Goal: Task Accomplishment & Management: Manage account settings

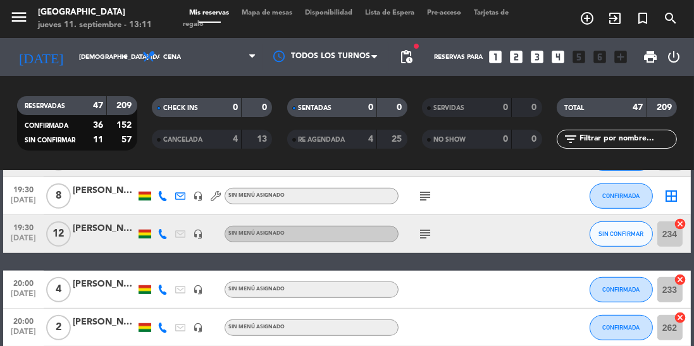
scroll to position [904, 0]
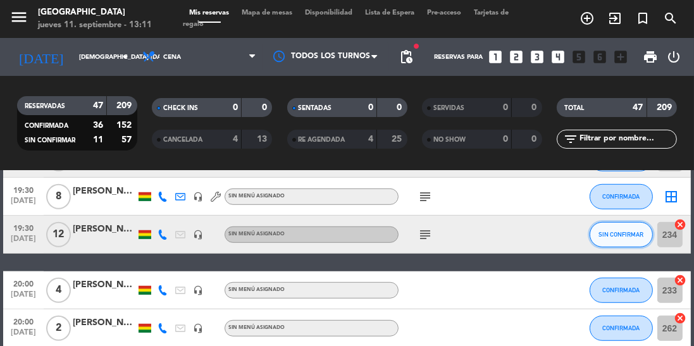
click at [617, 234] on span "SIN CONFIRMAR" at bounding box center [620, 234] width 45 height 7
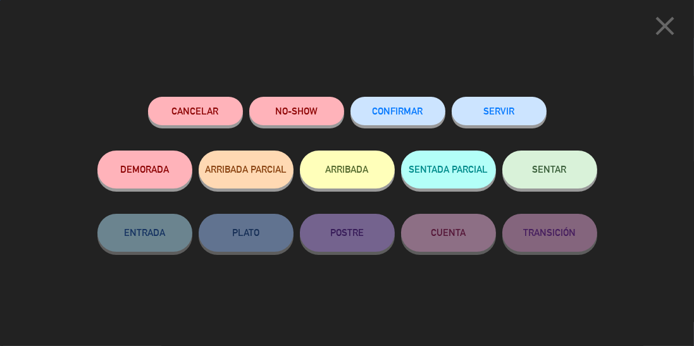
click at [397, 106] on button "CONFIRMAR" at bounding box center [397, 111] width 95 height 28
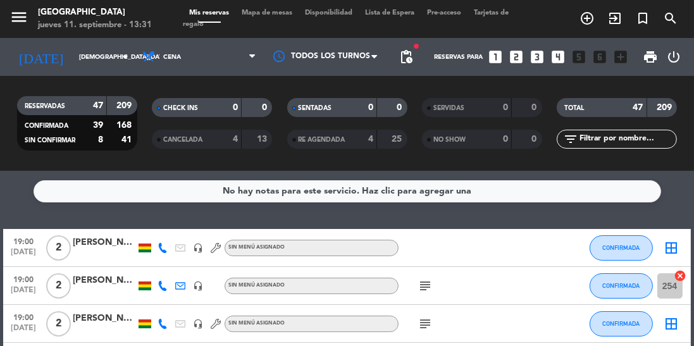
click at [73, 56] on input "[DEMOGRAPHIC_DATA][DATE]" at bounding box center [119, 57] width 93 height 20
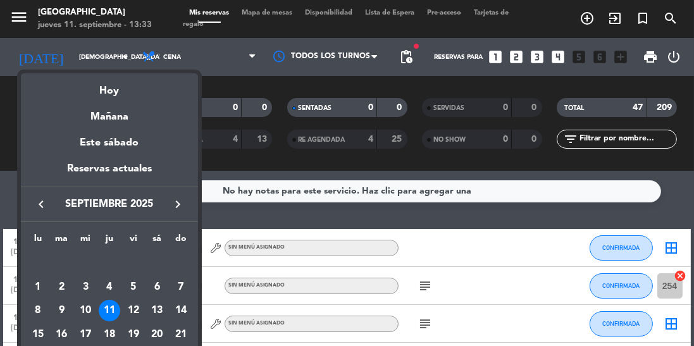
click at [159, 303] on div "13" at bounding box center [157, 311] width 22 height 22
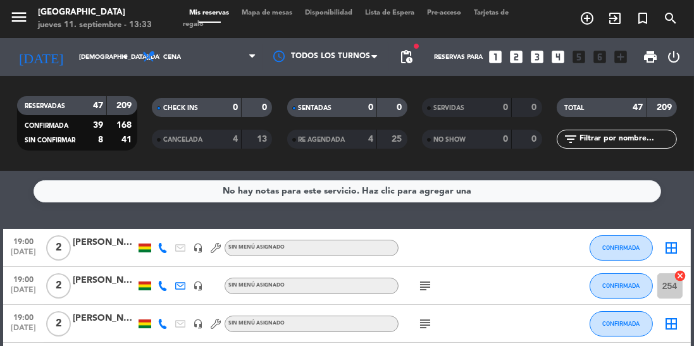
type input "[DATE]"
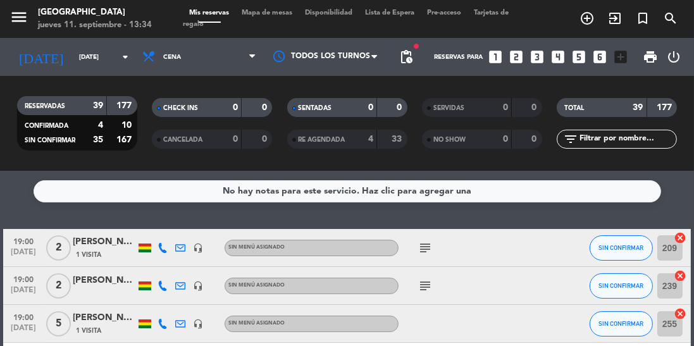
click at [512, 58] on icon "looks_two" at bounding box center [516, 57] width 16 height 16
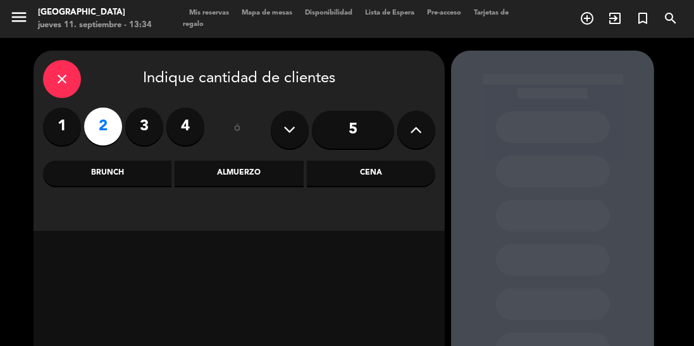
click at [362, 176] on div "Cena" at bounding box center [371, 173] width 128 height 25
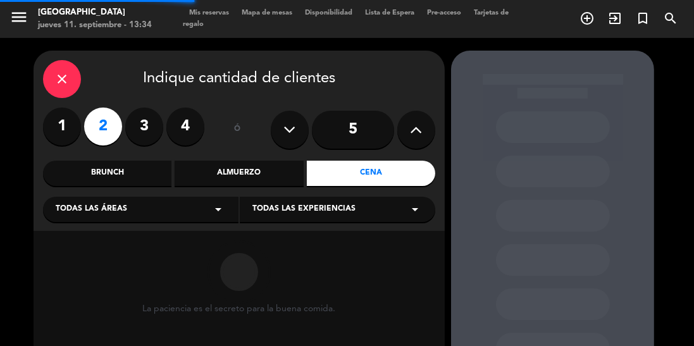
click at [360, 209] on div "Todas las experiencias arrow_drop_down" at bounding box center [337, 209] width 195 height 25
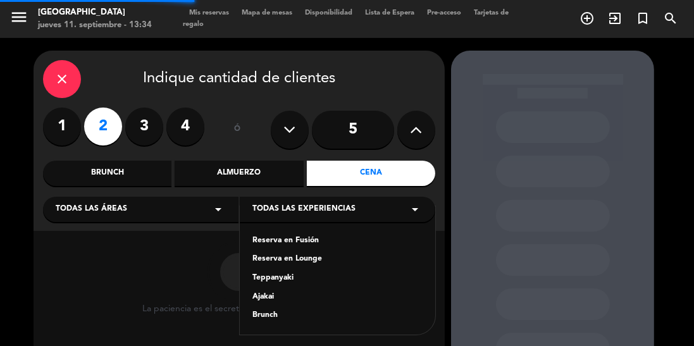
click at [307, 237] on div "Reserva en Fusión" at bounding box center [337, 241] width 170 height 13
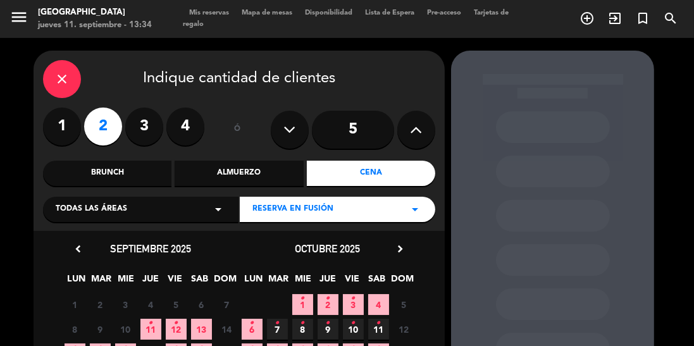
scroll to position [85, 0]
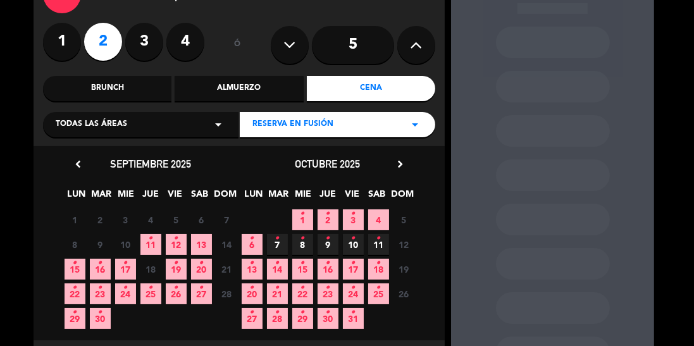
click at [209, 245] on span "13" at bounding box center [201, 244] width 21 height 21
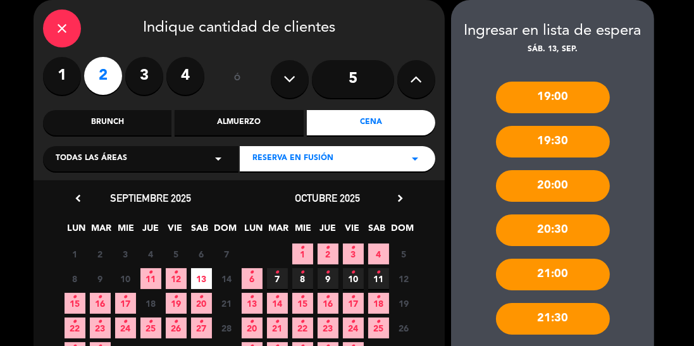
scroll to position [102, 0]
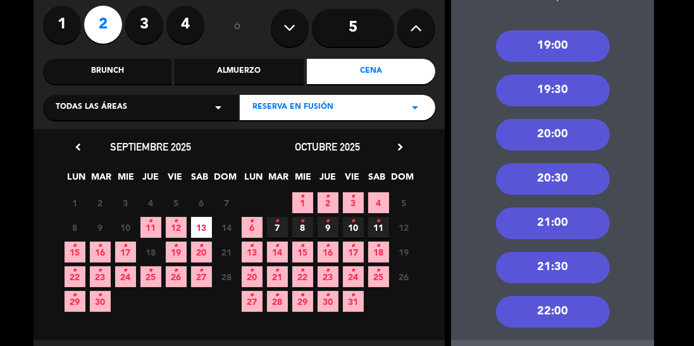
click at [568, 52] on div "19:00" at bounding box center [553, 46] width 114 height 32
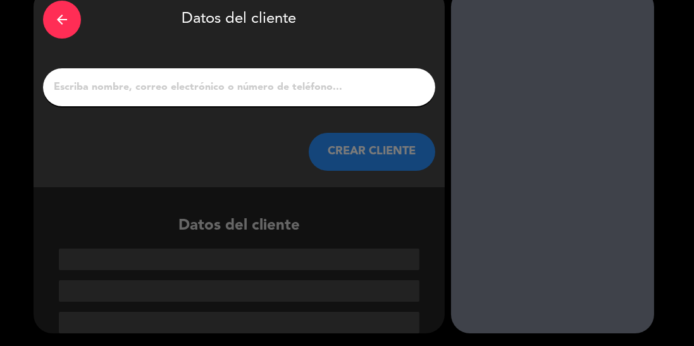
scroll to position [1, 0]
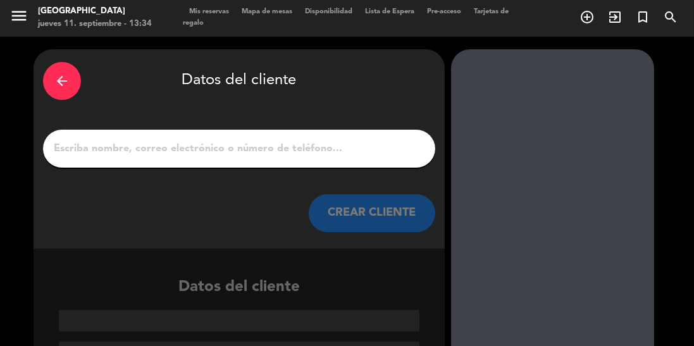
click at [250, 156] on input "1" at bounding box center [238, 149] width 373 height 18
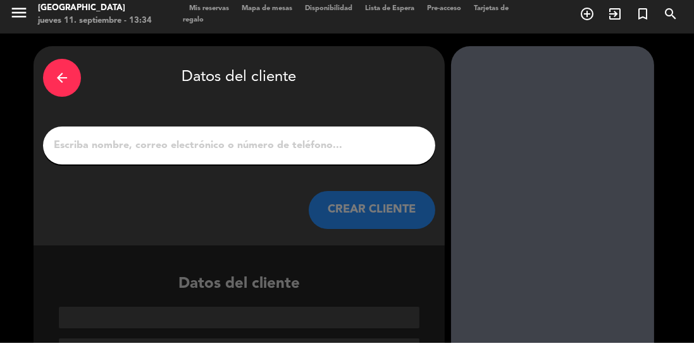
scroll to position [0, 0]
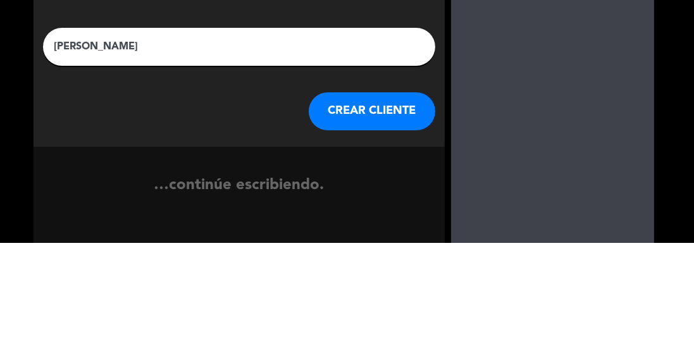
type input "[PERSON_NAME]"
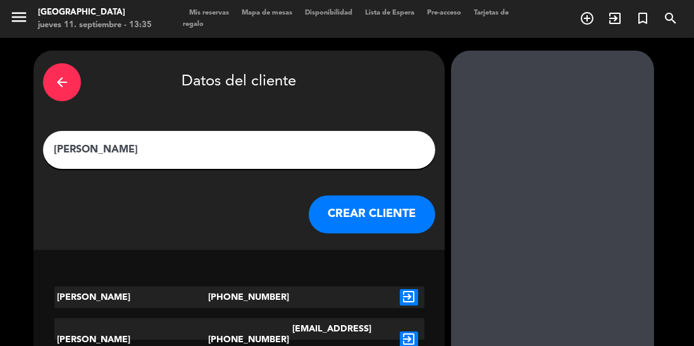
scroll to position [8, 0]
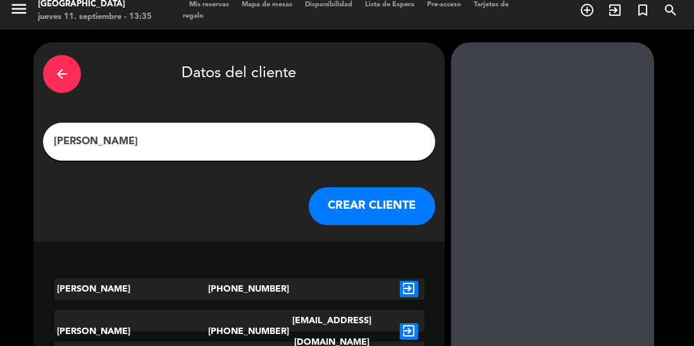
click at [384, 206] on button "CREAR CLIENTE" at bounding box center [372, 206] width 126 height 38
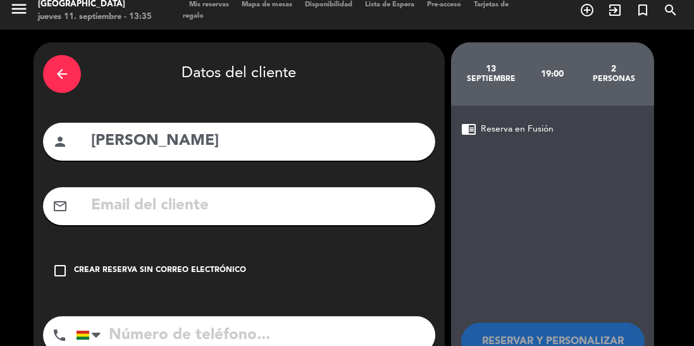
scroll to position [34, 0]
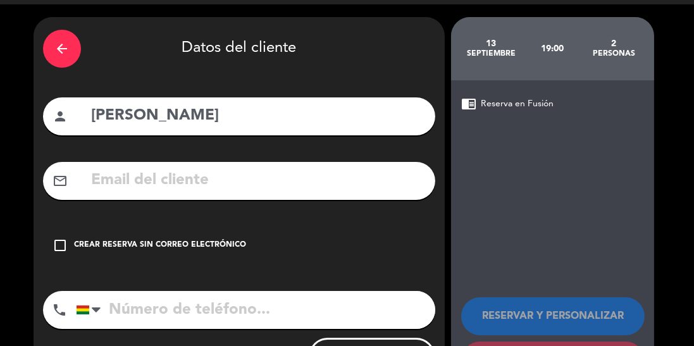
click at [58, 249] on icon "check_box_outline_blank" at bounding box center [59, 245] width 15 height 15
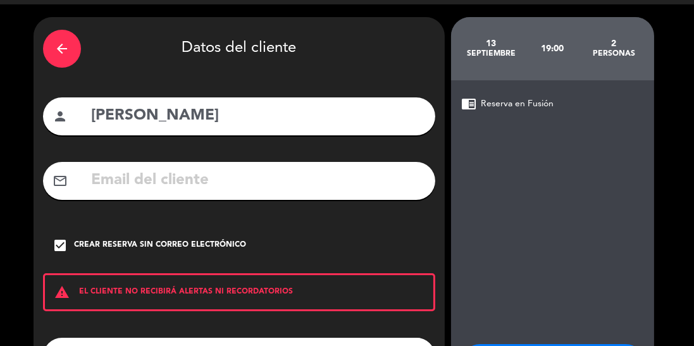
scroll to position [80, 0]
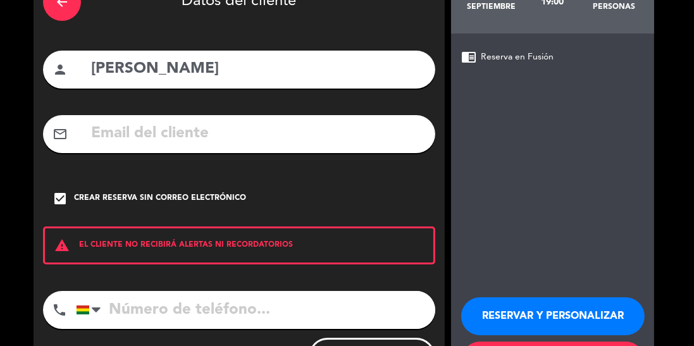
click at [503, 314] on button "RESERVAR Y PERSONALIZAR" at bounding box center [552, 316] width 183 height 38
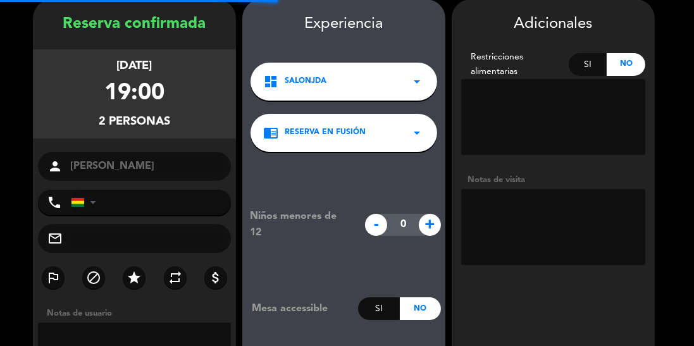
scroll to position [51, 0]
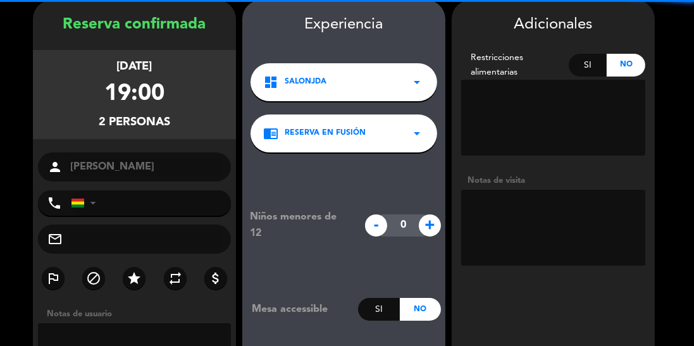
click at [570, 214] on textarea at bounding box center [553, 228] width 184 height 76
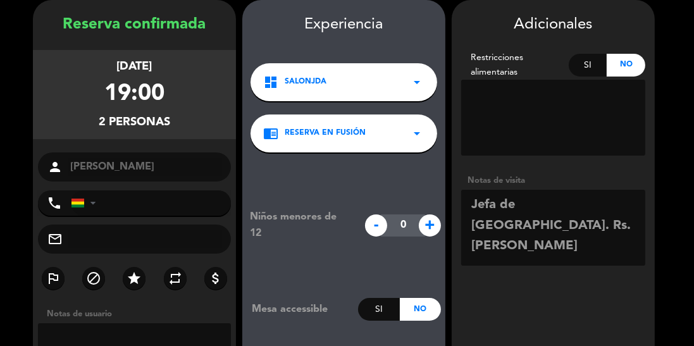
scroll to position [99, 0]
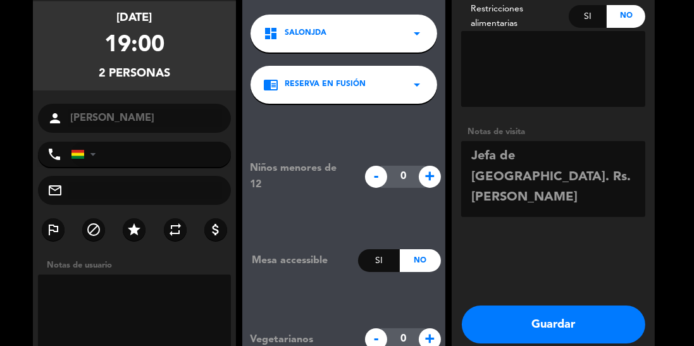
type textarea "Jefa de [GEOGRAPHIC_DATA]. Rs. [PERSON_NAME]"
click at [537, 329] on button "Guardar" at bounding box center [553, 324] width 183 height 38
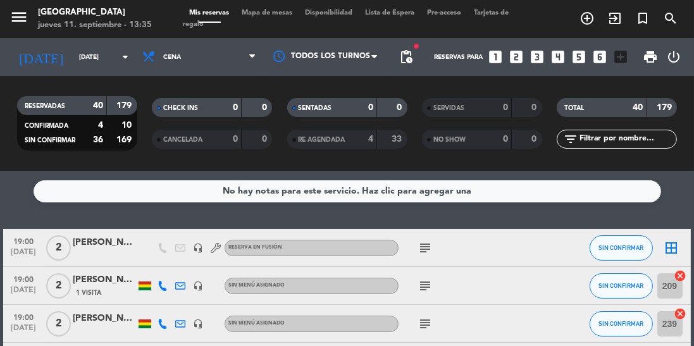
click at [423, 247] on icon "subject" at bounding box center [424, 247] width 15 height 15
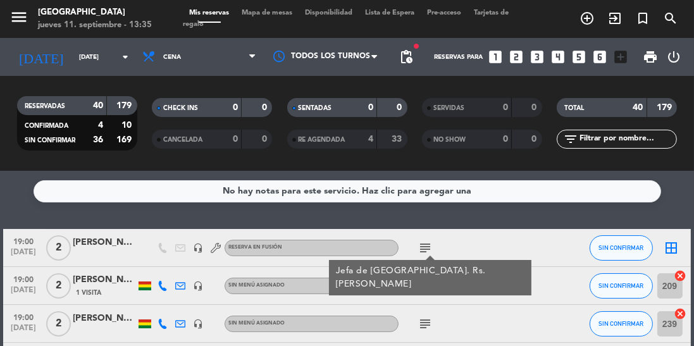
click at [427, 319] on icon "subject" at bounding box center [424, 323] width 15 height 15
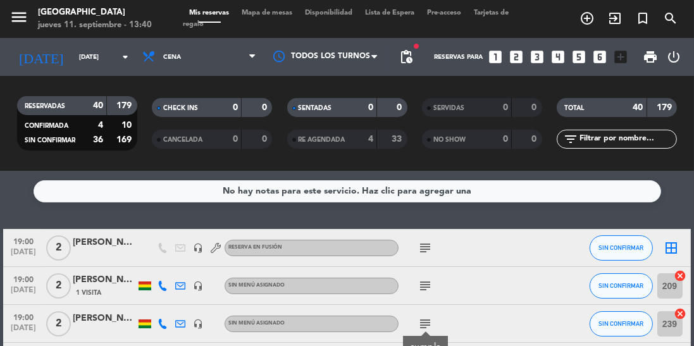
click at [118, 63] on icon "arrow_drop_down" at bounding box center [125, 56] width 15 height 15
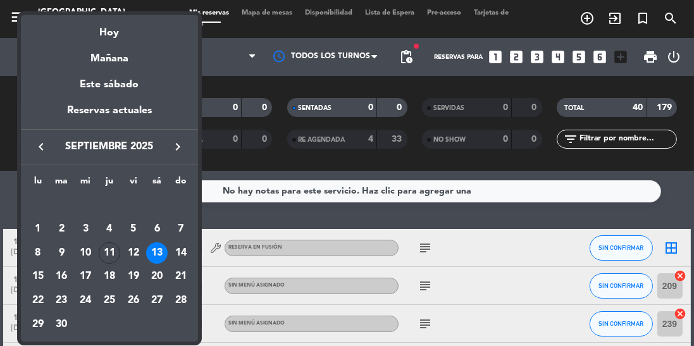
click at [113, 251] on div "11" at bounding box center [110, 253] width 22 height 22
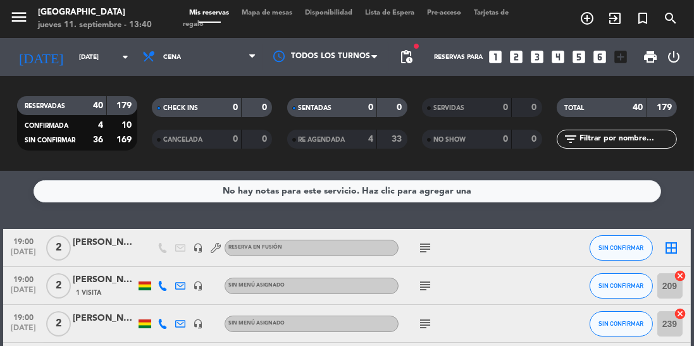
type input "[DEMOGRAPHIC_DATA][DATE]"
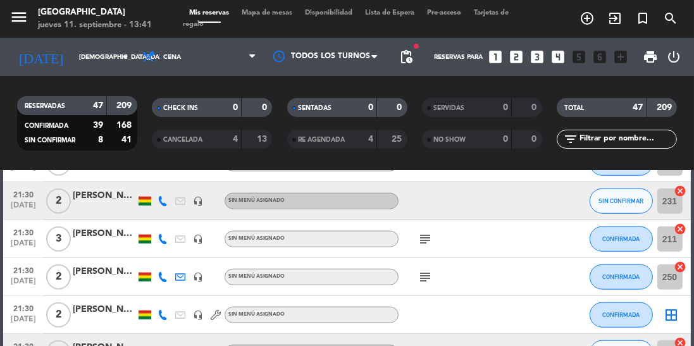
scroll to position [1494, 0]
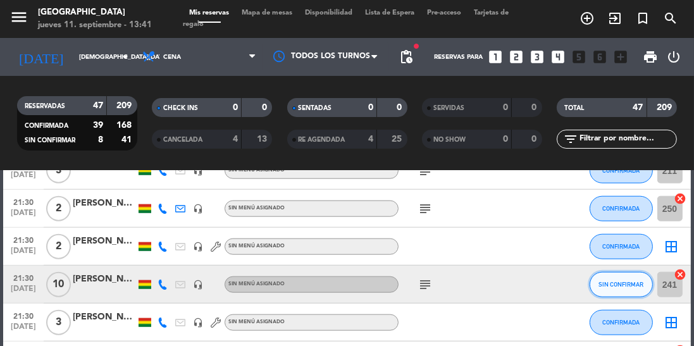
click at [625, 284] on span "SIN CONFIRMAR" at bounding box center [620, 284] width 45 height 7
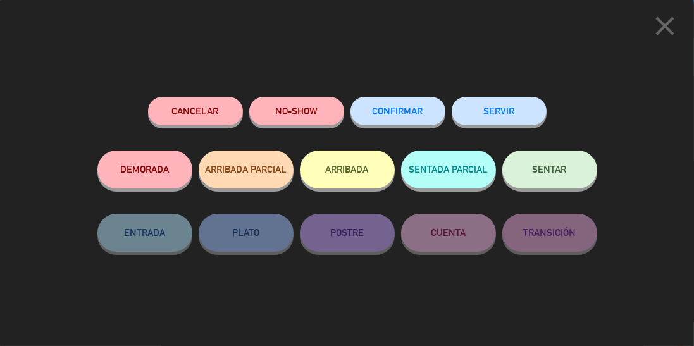
click at [401, 112] on span "CONFIRMAR" at bounding box center [397, 111] width 51 height 11
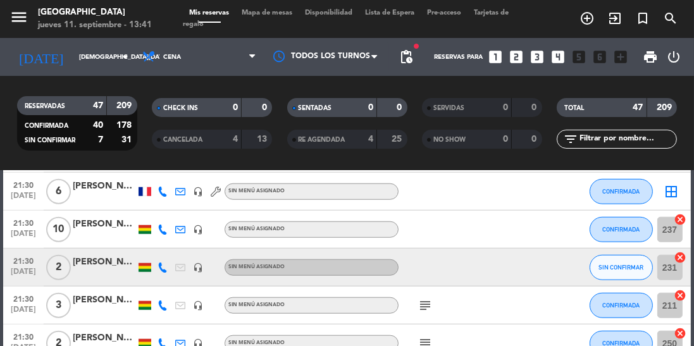
scroll to position [1409, 0]
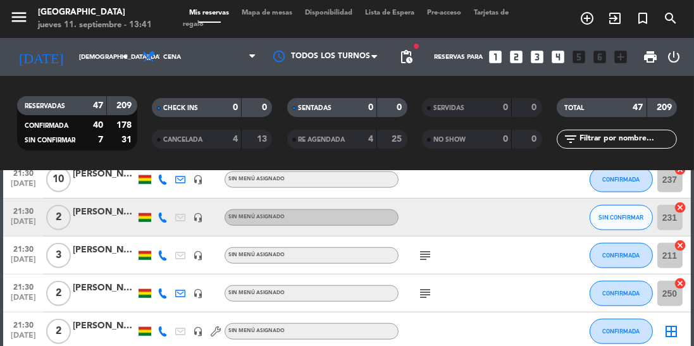
click at [163, 213] on icon at bounding box center [162, 217] width 10 height 10
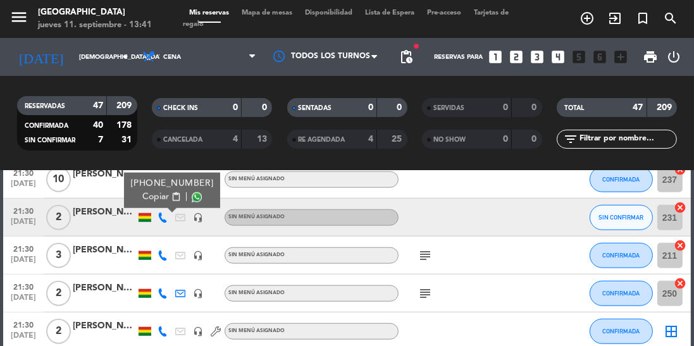
click at [192, 201] on span at bounding box center [197, 197] width 10 height 10
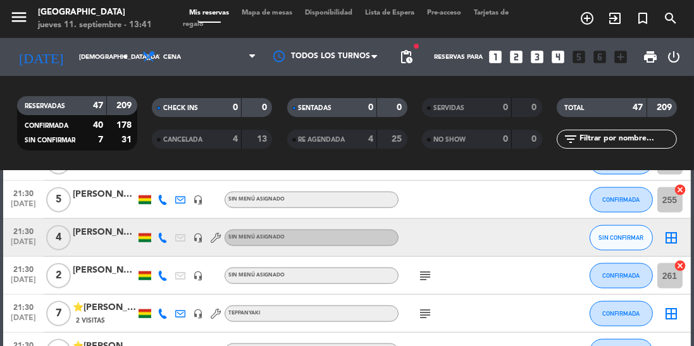
scroll to position [1721, 0]
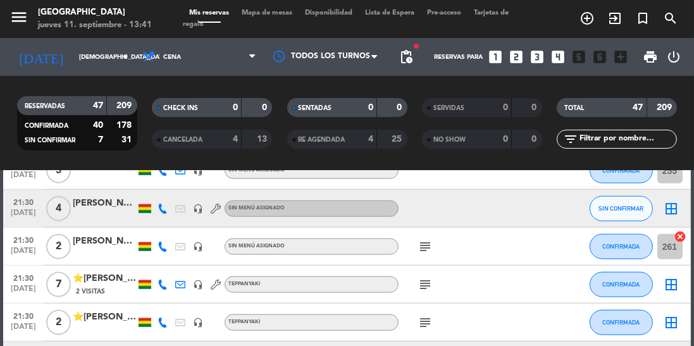
click at [162, 204] on icon at bounding box center [162, 209] width 10 height 10
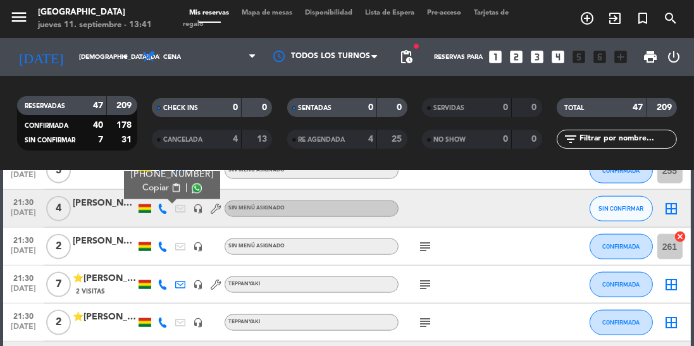
click at [192, 190] on span at bounding box center [197, 188] width 10 height 10
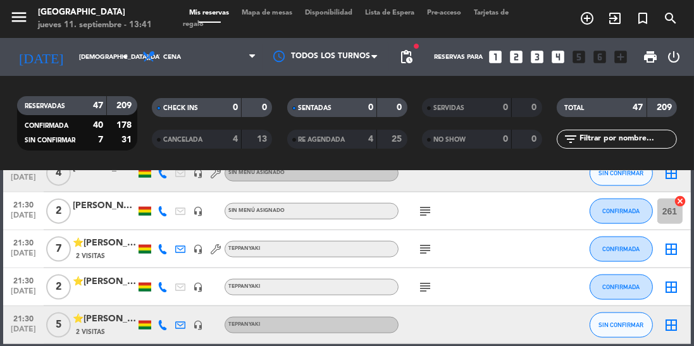
click at [164, 328] on icon at bounding box center [162, 325] width 10 height 10
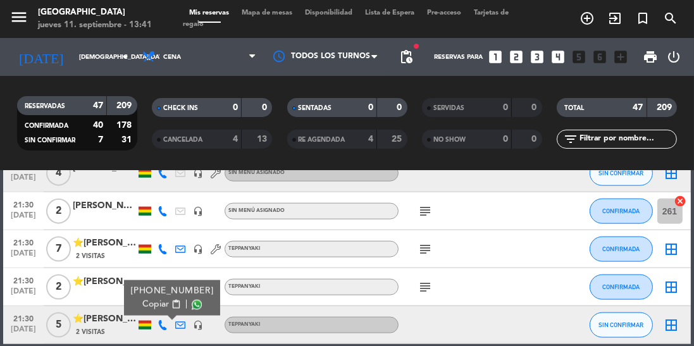
click at [192, 307] on span at bounding box center [197, 305] width 10 height 10
click at [164, 250] on icon at bounding box center [162, 249] width 10 height 10
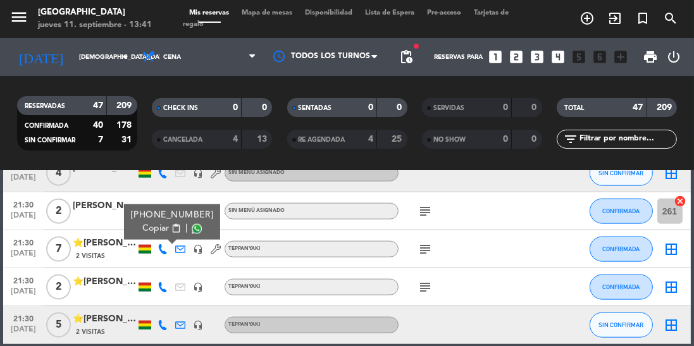
click at [192, 230] on span at bounding box center [197, 229] width 10 height 10
click at [162, 292] on icon at bounding box center [162, 287] width 10 height 10
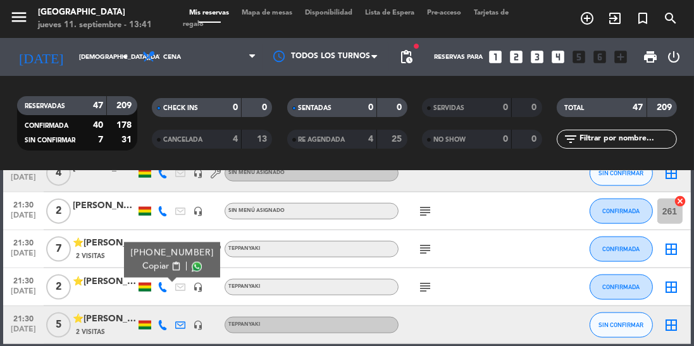
click at [192, 265] on span at bounding box center [197, 267] width 10 height 10
click at [398, 281] on div "Teppanyaki" at bounding box center [311, 287] width 174 height 16
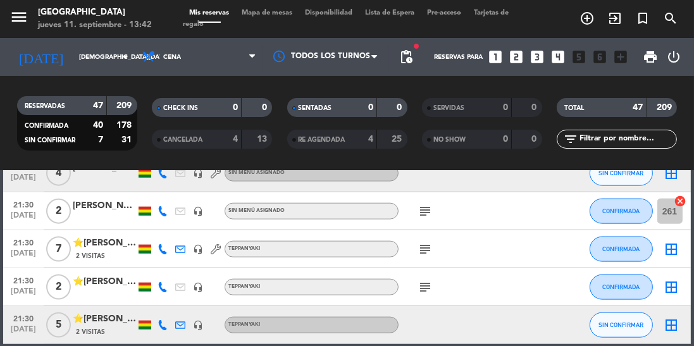
click at [432, 280] on icon "subject" at bounding box center [424, 287] width 15 height 15
click at [16, 280] on span "21:30" at bounding box center [24, 280] width 32 height 15
click at [488, 288] on div "subject" at bounding box center [451, 286] width 106 height 37
click at [89, 281] on div "⭐[PERSON_NAME]" at bounding box center [104, 281] width 63 height 15
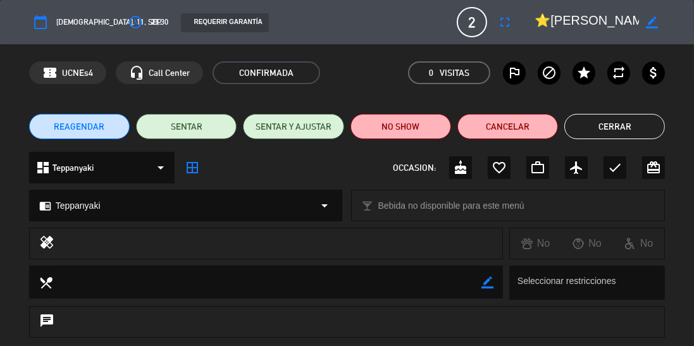
scroll to position [195, 0]
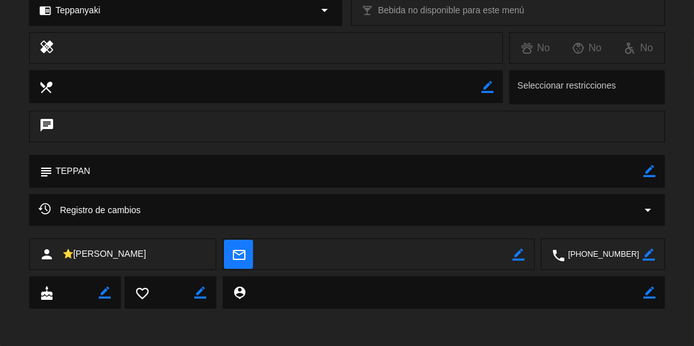
click at [349, 231] on div "Registro de cambios arrow_drop_down" at bounding box center [347, 216] width 694 height 44
click at [415, 220] on div "Registro de cambios arrow_drop_down" at bounding box center [347, 210] width 636 height 32
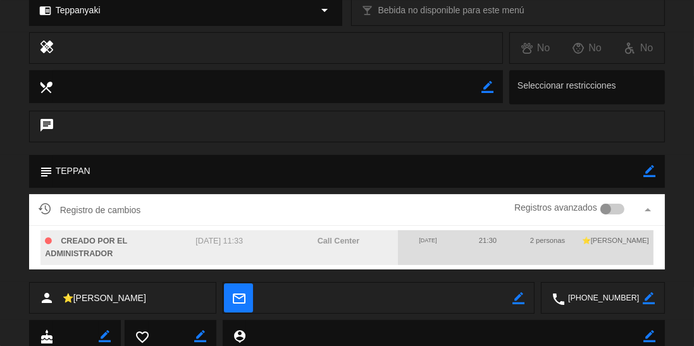
scroll to position [0, 0]
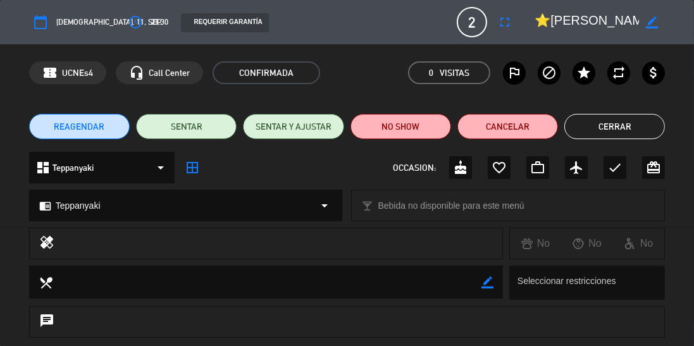
click at [613, 119] on button "Cerrar" at bounding box center [614, 126] width 101 height 25
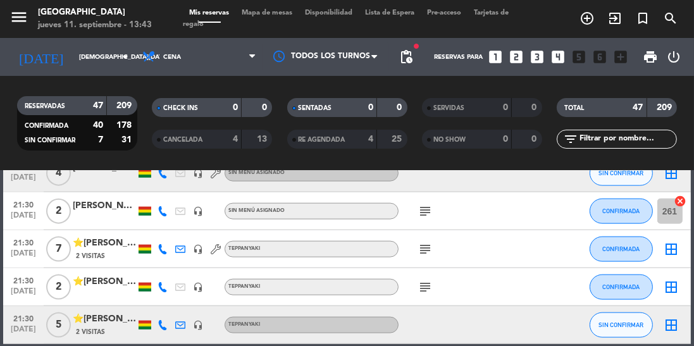
click at [424, 281] on icon "subject" at bounding box center [424, 287] width 15 height 15
